Goal: Find specific page/section: Find specific page/section

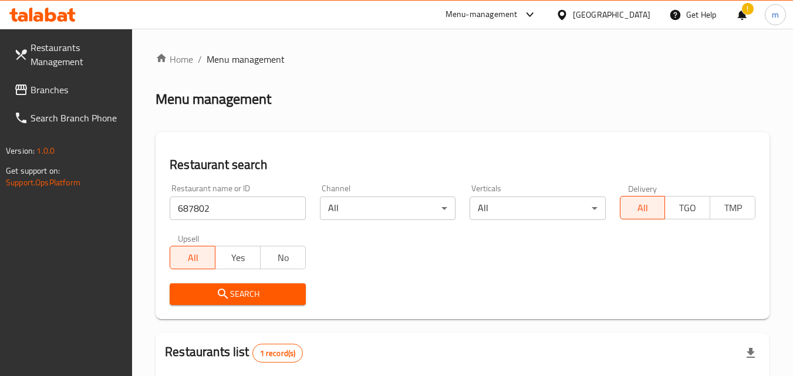
scroll to position [147, 0]
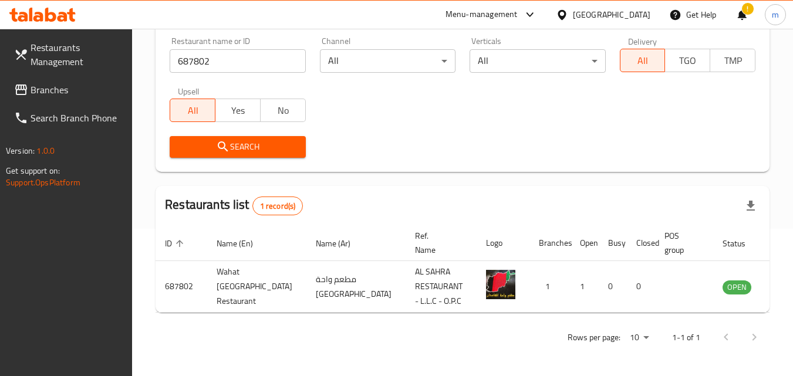
click at [63, 92] on span "Branches" at bounding box center [77, 90] width 93 height 14
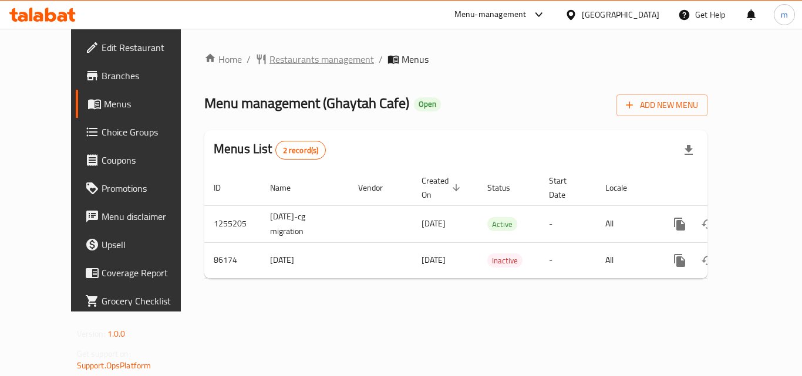
click at [290, 66] on span "Restaurants management" at bounding box center [321, 59] width 104 height 14
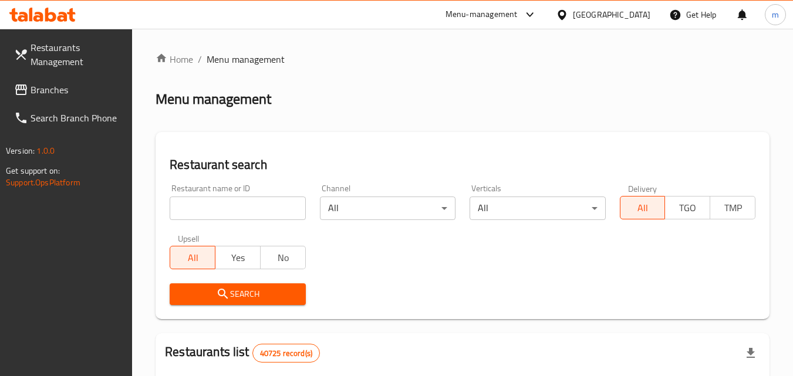
click at [232, 209] on input "search" at bounding box center [238, 208] width 136 height 23
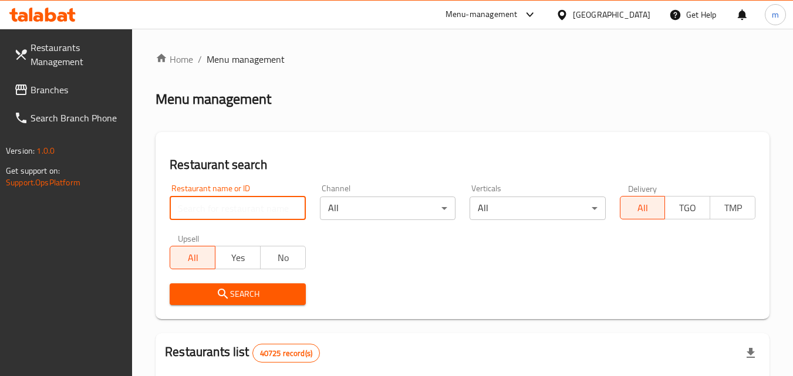
paste input "601014"
type input "601014"
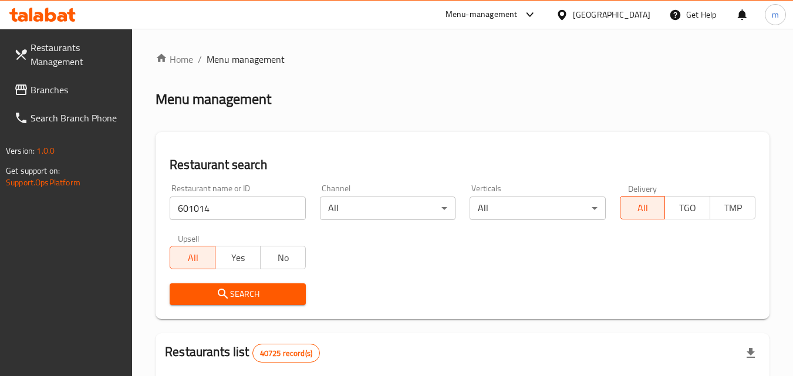
click at [219, 288] on icon "submit" at bounding box center [223, 294] width 14 height 14
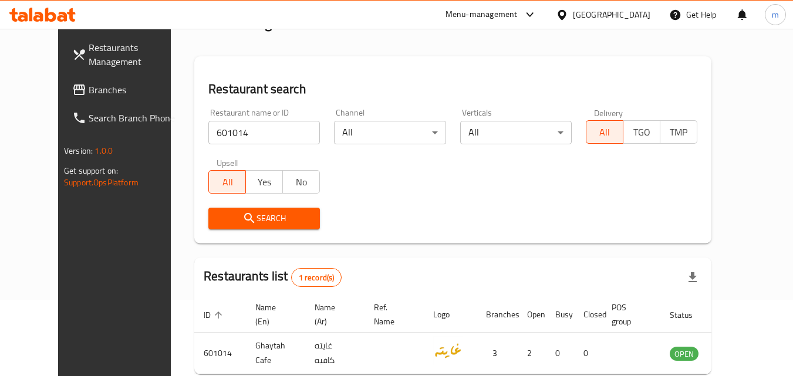
scroll to position [137, 0]
